Goal: Task Accomplishment & Management: Complete application form

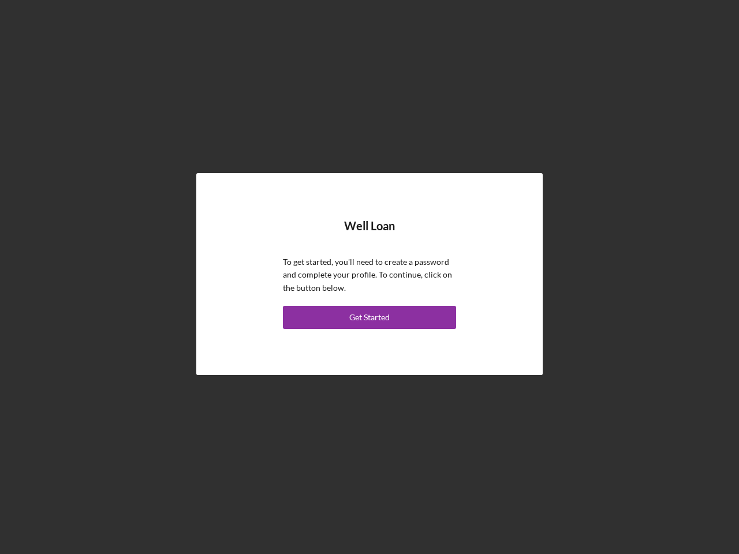
click at [369, 277] on p "To get started, you'll need to create a password and complete your profile. To …" at bounding box center [369, 275] width 173 height 39
click at [369, 317] on div "Get Started" at bounding box center [369, 317] width 40 height 23
